Goal: Navigation & Orientation: Find specific page/section

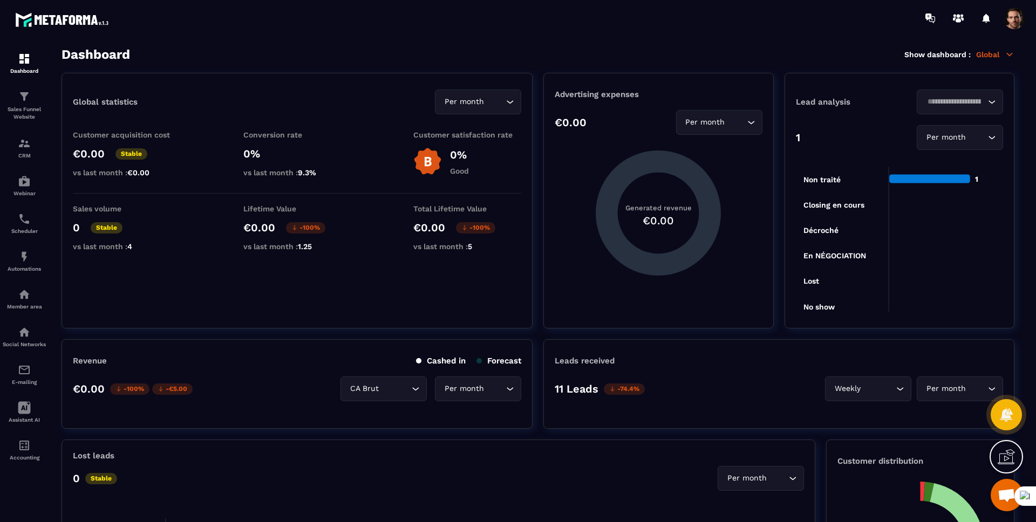
click at [0, 0] on img at bounding box center [0, 0] width 0 height 0
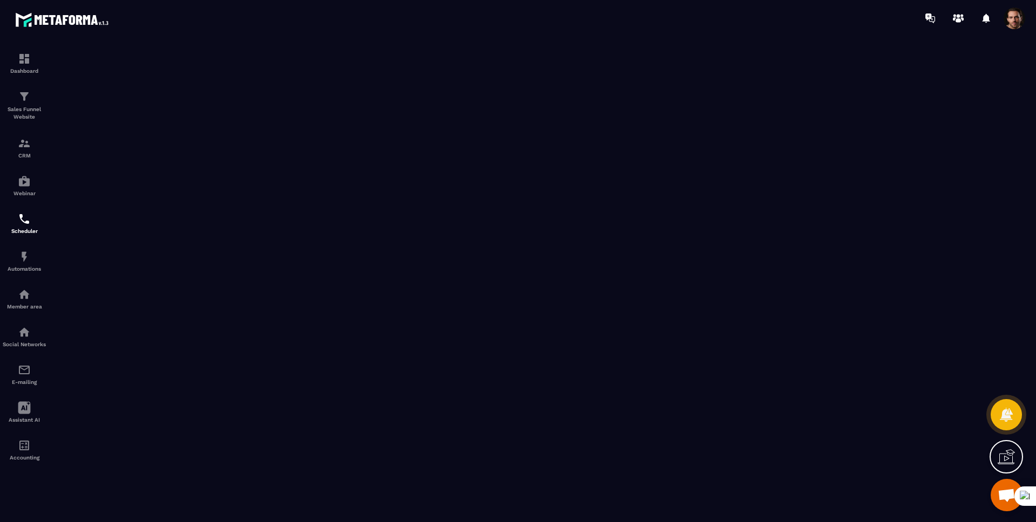
click at [25, 218] on img at bounding box center [24, 219] width 13 height 13
click at [18, 141] on img at bounding box center [24, 143] width 13 height 13
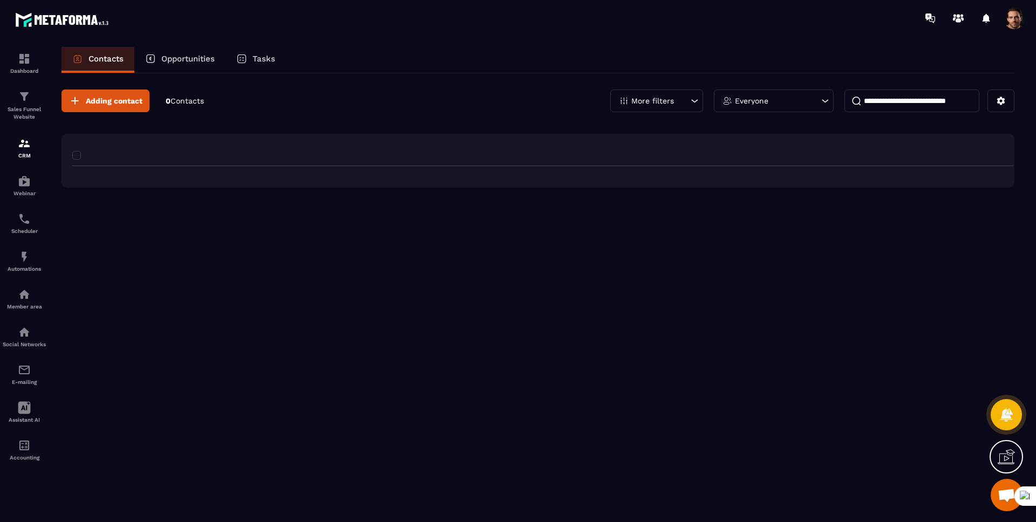
click at [18, 141] on img at bounding box center [24, 143] width 13 height 13
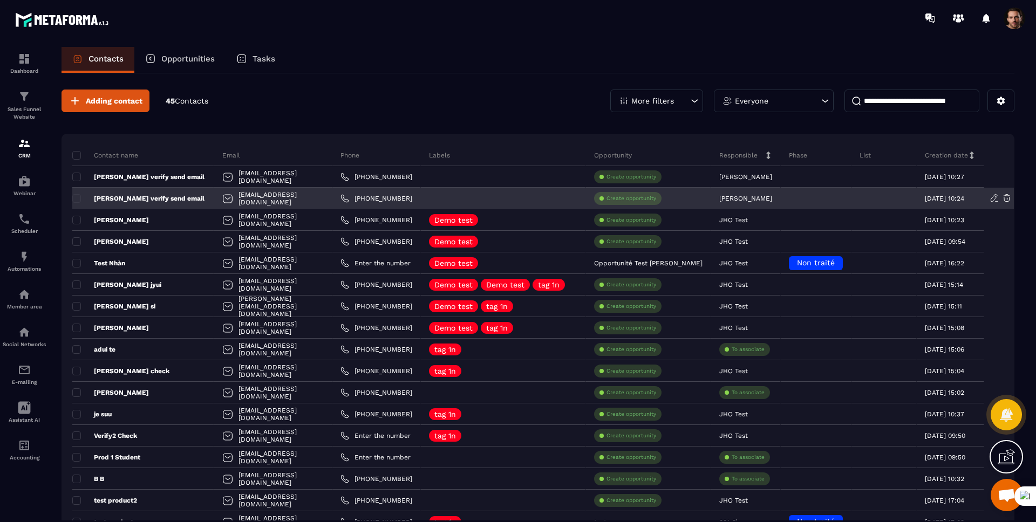
click at [313, 197] on div "[EMAIL_ADDRESS][DOMAIN_NAME]" at bounding box center [273, 199] width 118 height 22
